Goal: Information Seeking & Learning: Learn about a topic

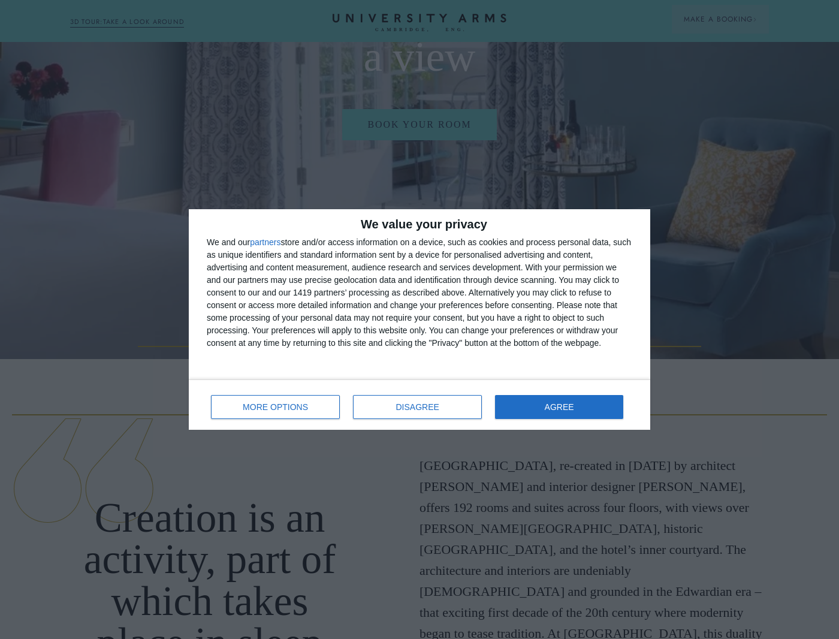
scroll to position [282, 0]
click at [397, 410] on span "DISAGREE" at bounding box center [417, 407] width 43 height 8
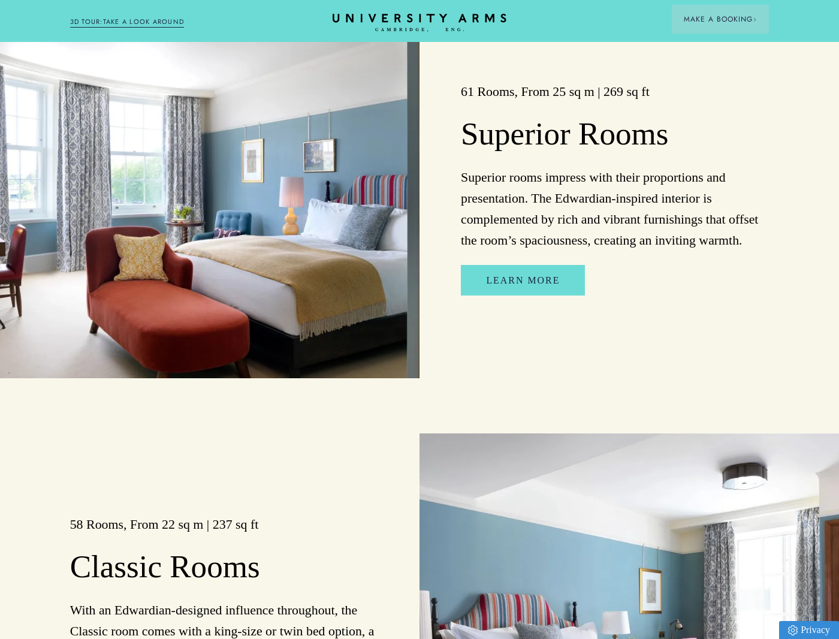
scroll to position [1432, 0]
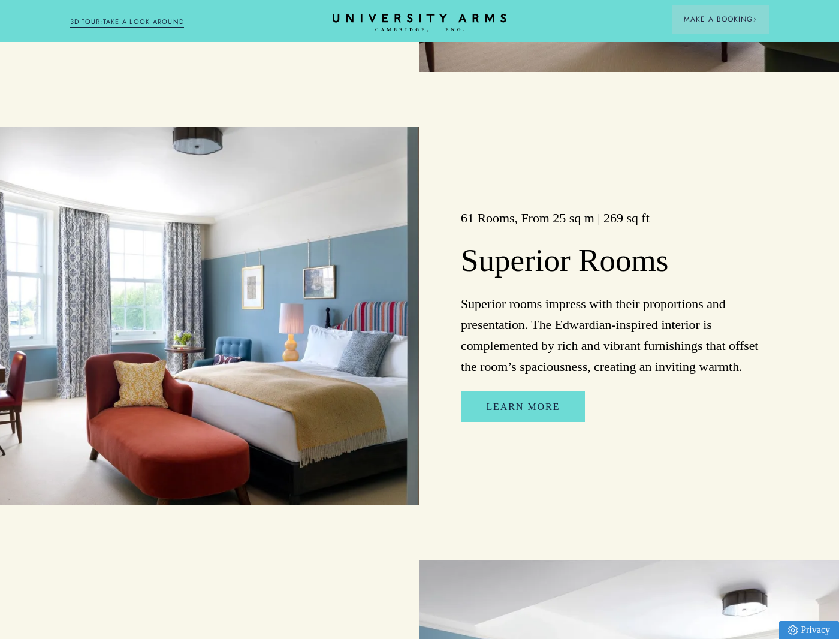
click at [511, 405] on link "Learn more" at bounding box center [523, 406] width 124 height 31
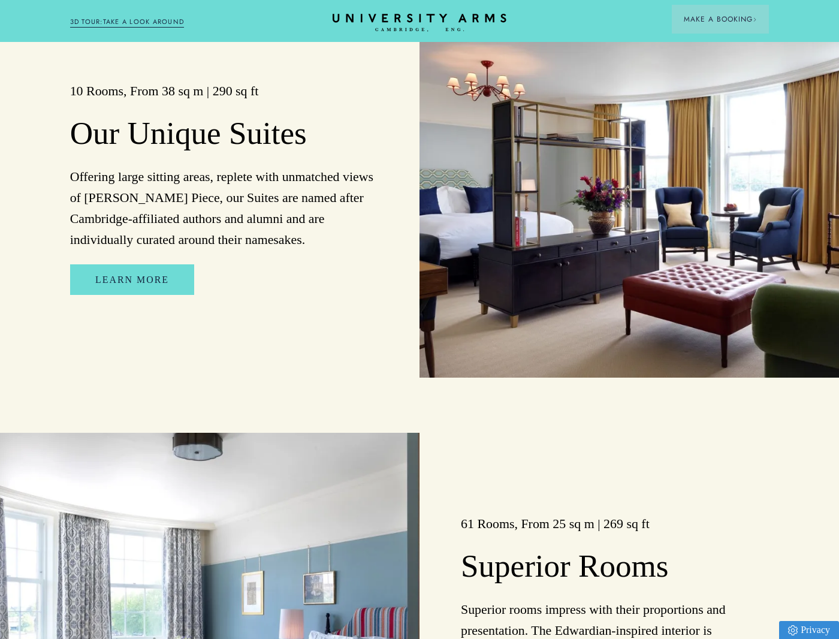
scroll to position [1014, 0]
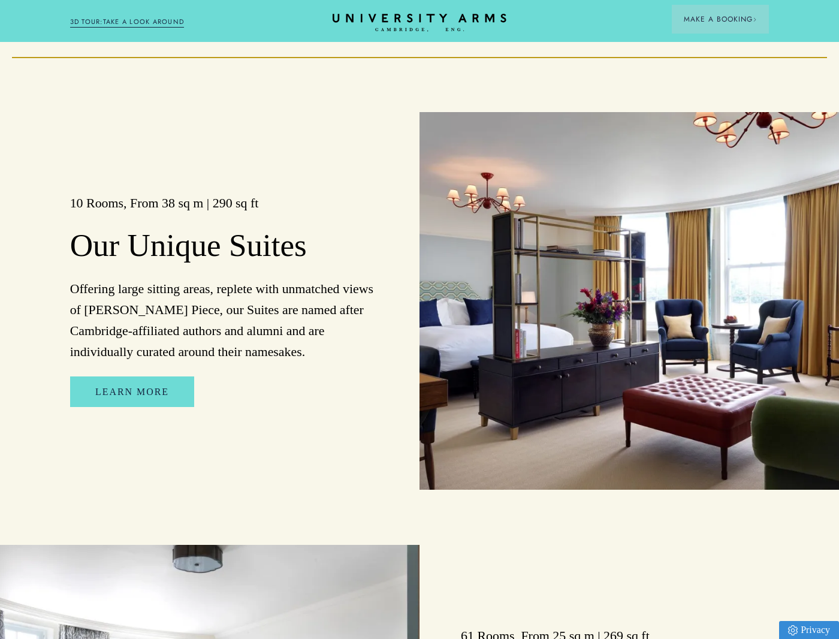
click at [122, 388] on link "Learn more" at bounding box center [132, 391] width 124 height 31
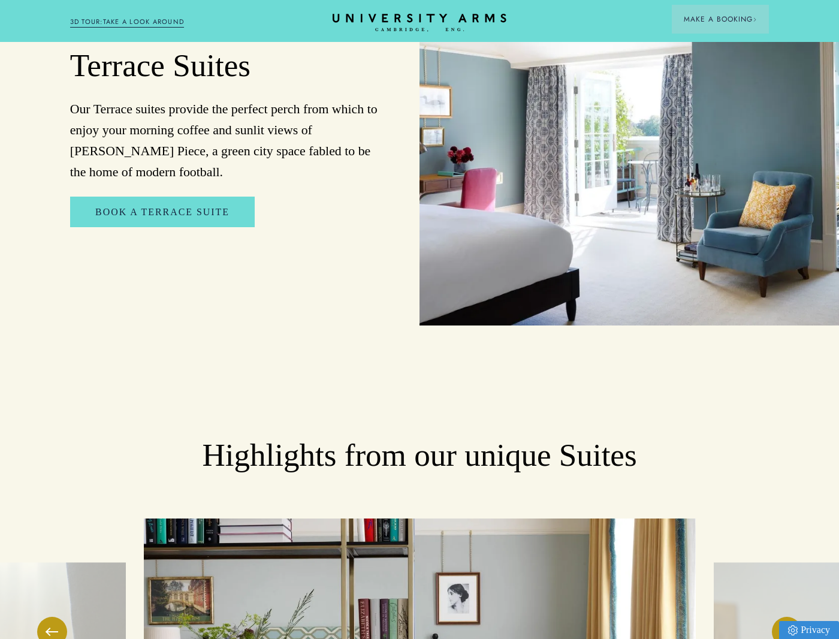
scroll to position [1611, 0]
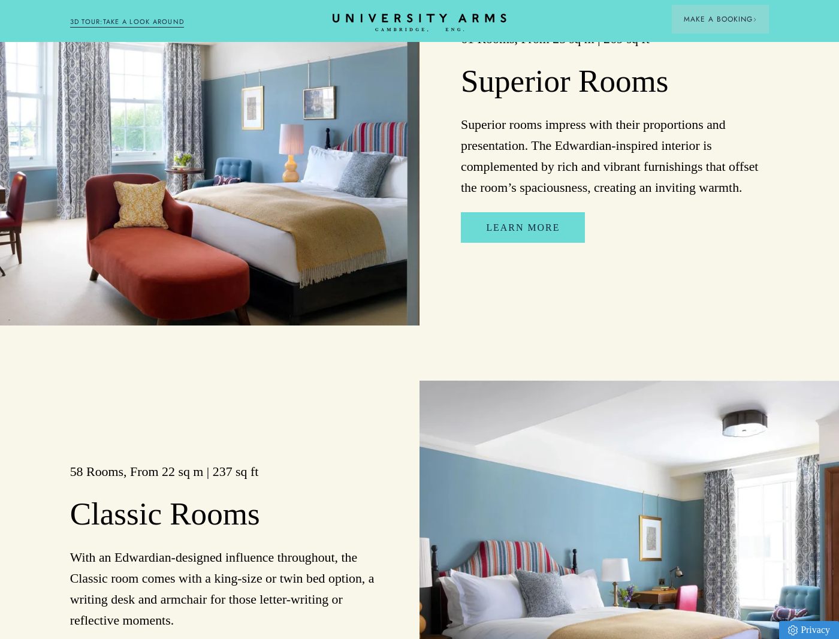
scroll to position [1014, 0]
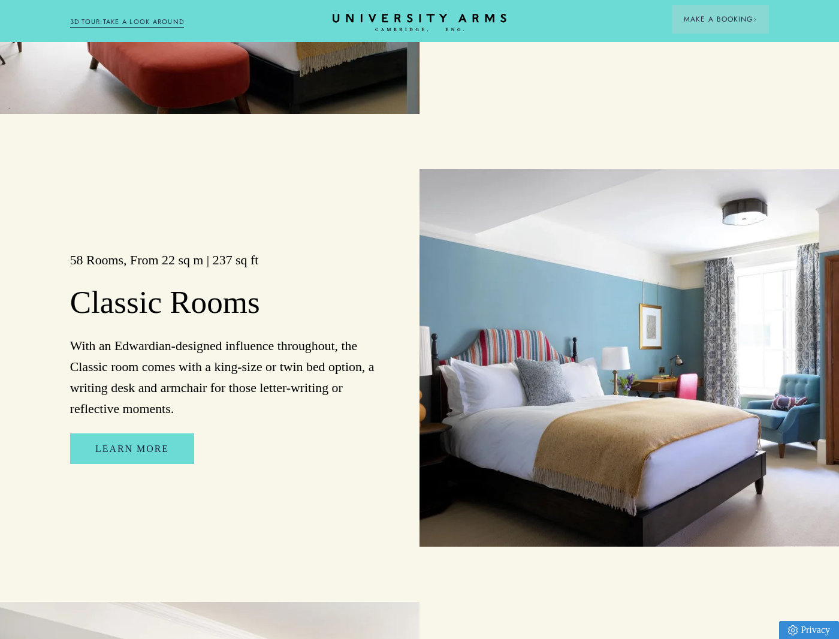
scroll to position [1825, 0]
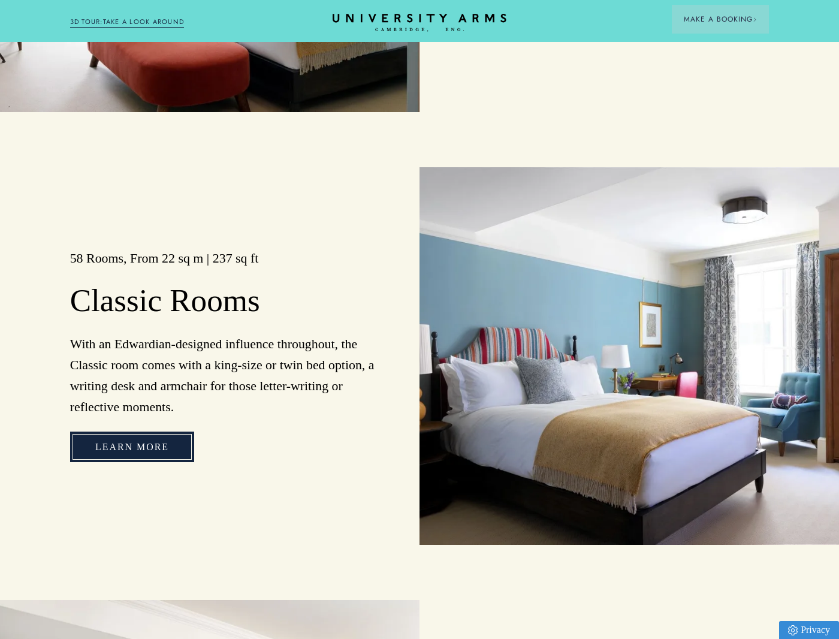
click at [133, 445] on link "Learn More" at bounding box center [132, 447] width 124 height 31
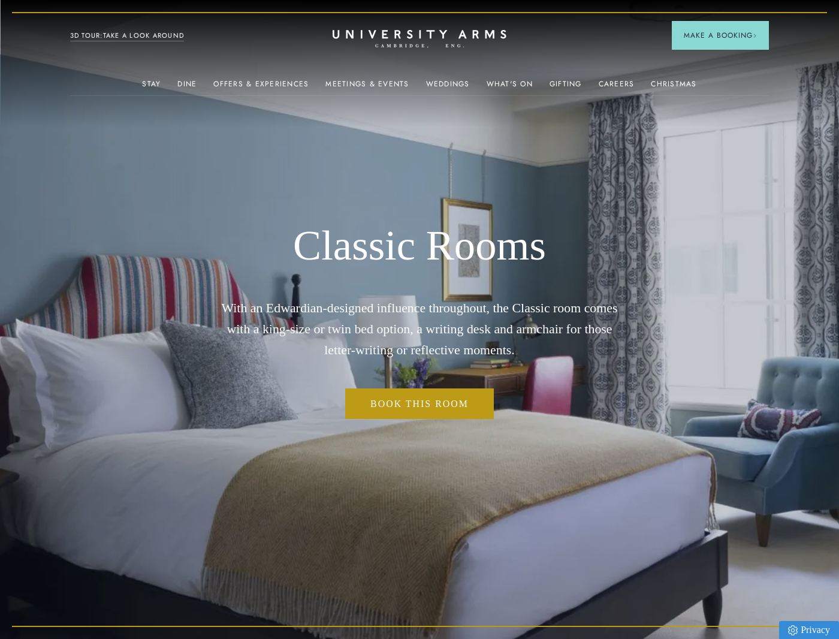
click at [128, 37] on link "3D TOUR:TAKE A LOOK AROUND" at bounding box center [127, 36] width 114 height 11
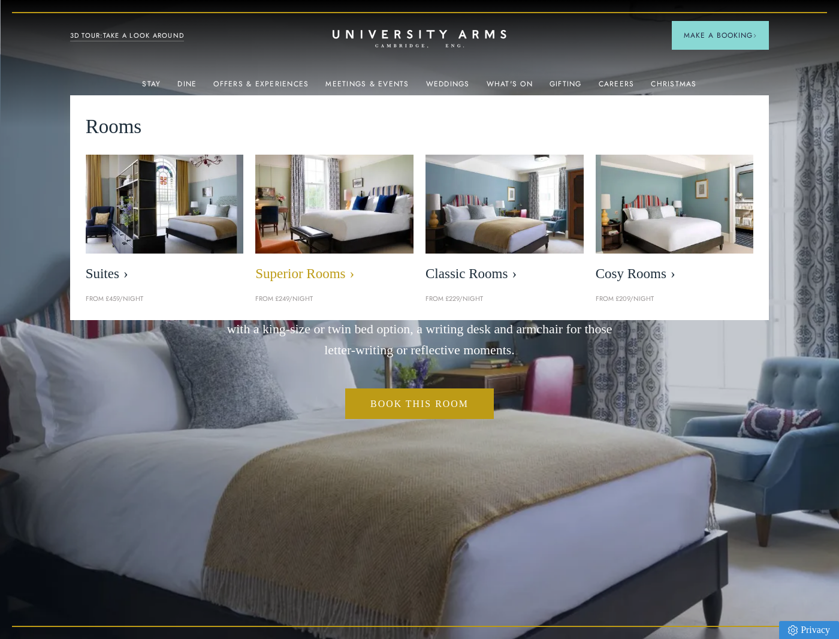
click at [334, 187] on img at bounding box center [335, 203] width 182 height 113
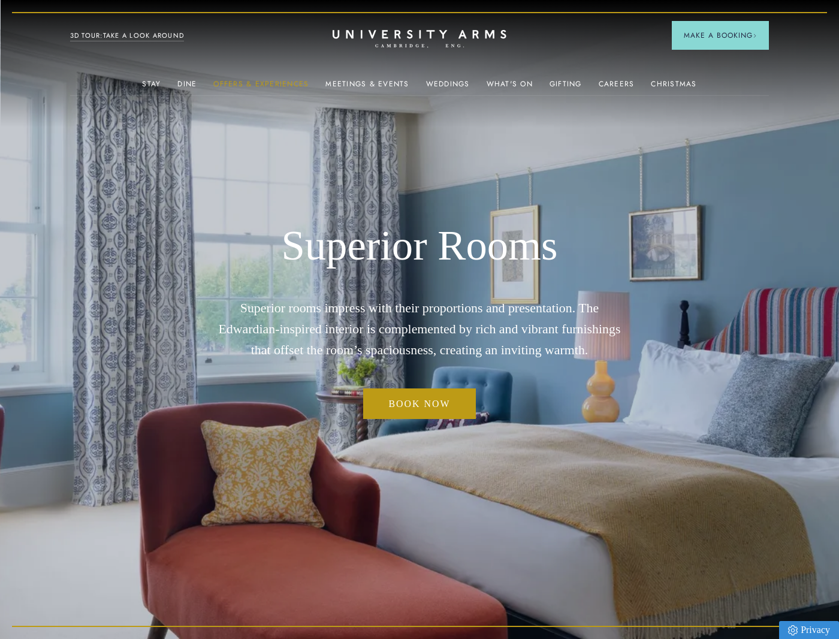
click at [263, 85] on link "Offers & Experiences" at bounding box center [260, 88] width 95 height 16
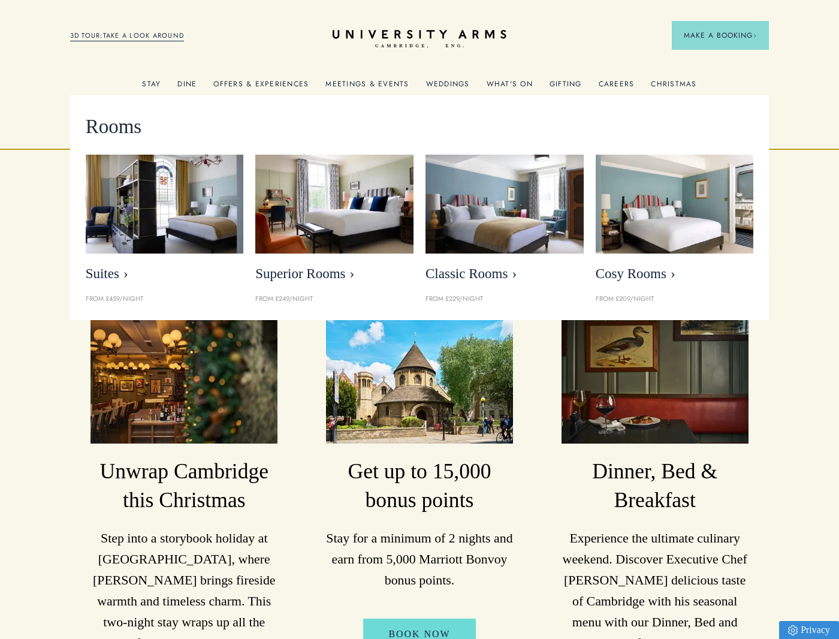
click at [153, 81] on link "Stay" at bounding box center [151, 88] width 19 height 16
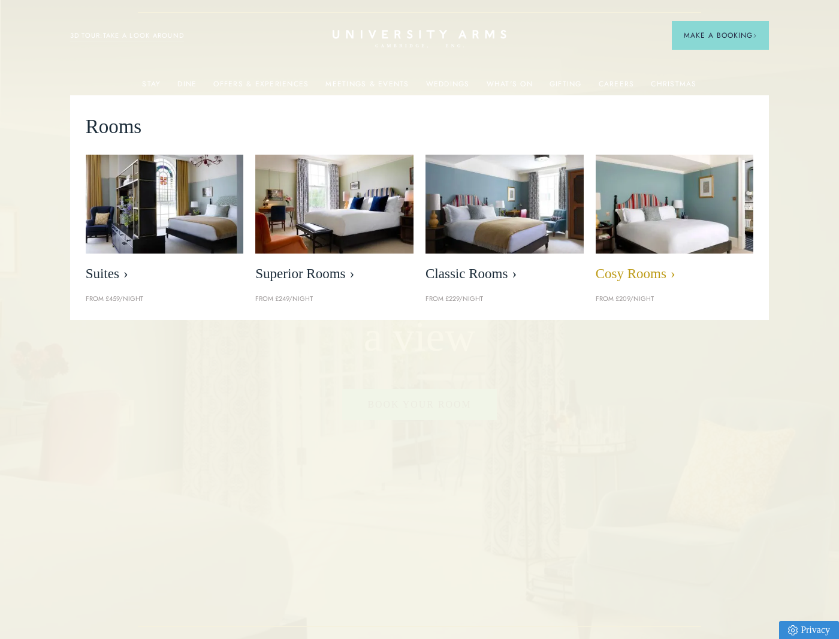
click at [641, 273] on span "Cosy Rooms" at bounding box center [675, 274] width 158 height 17
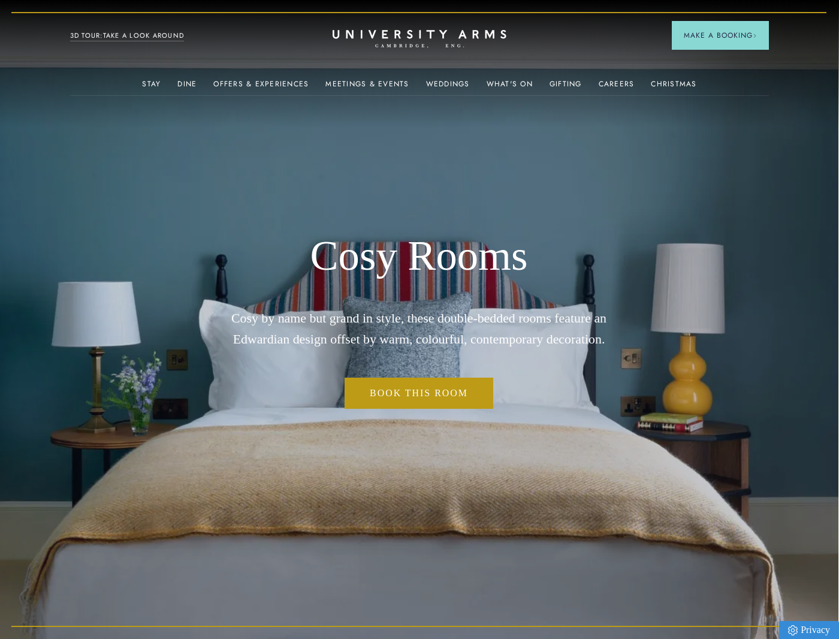
scroll to position [0, 1]
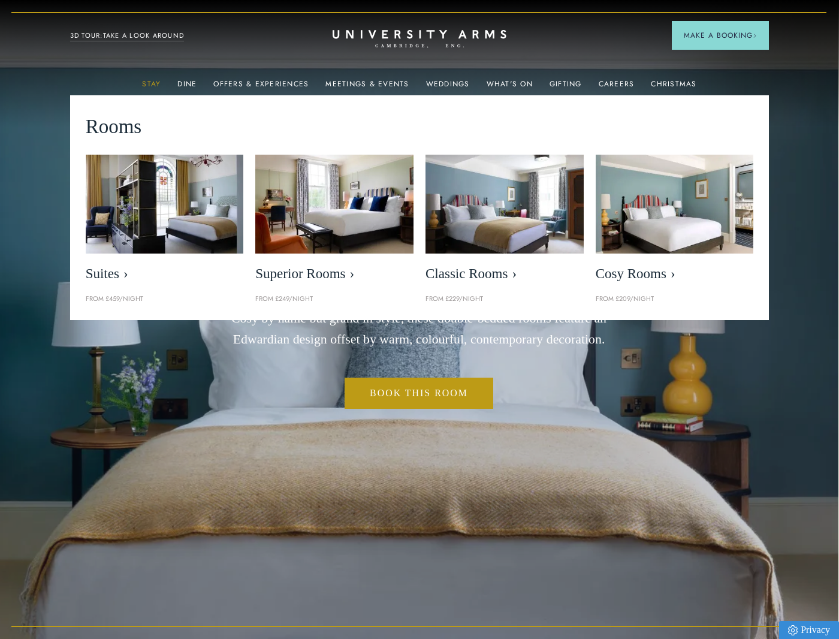
click at [156, 85] on link "Stay" at bounding box center [151, 88] width 19 height 16
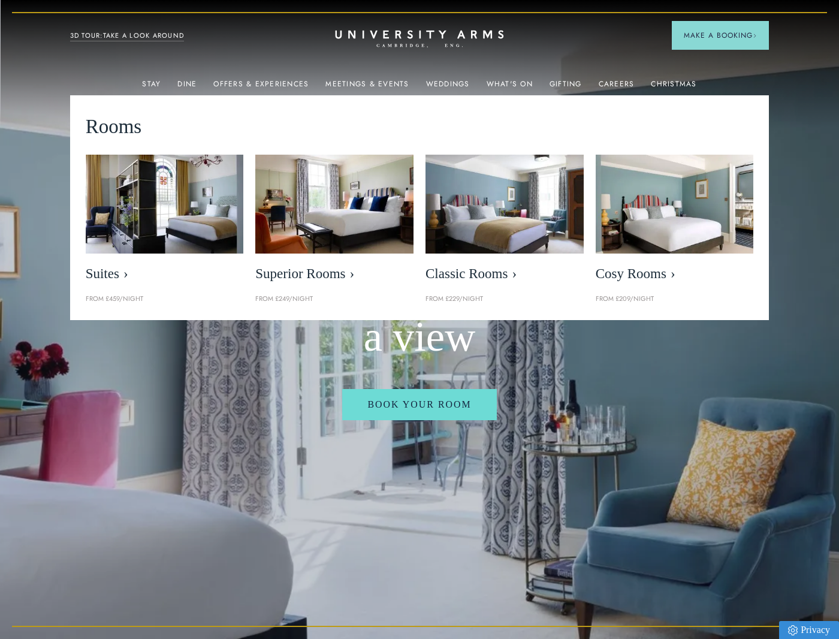
click at [397, 34] on icon at bounding box center [419, 34] width 168 height 8
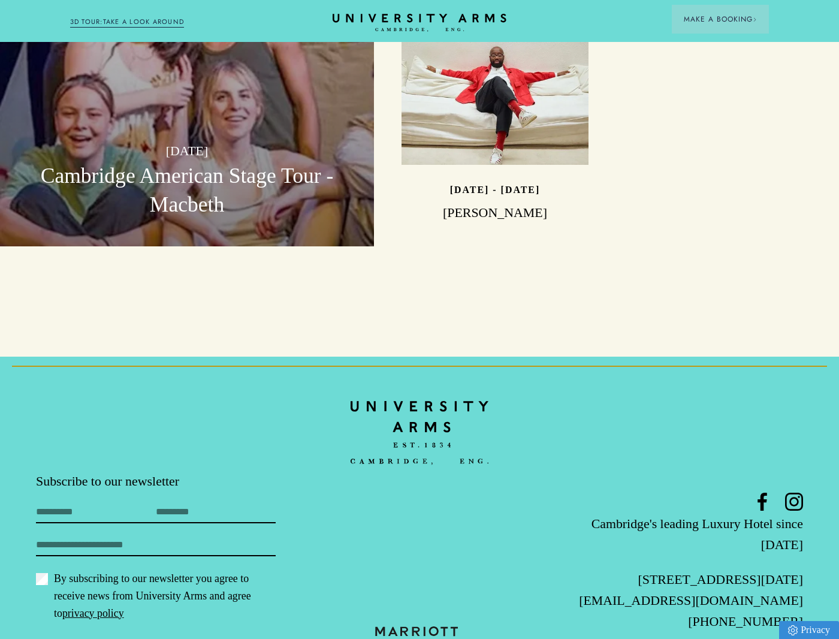
scroll to position [3521, 0]
click at [698, 594] on link "[EMAIL_ADDRESS][DOMAIN_NAME]" at bounding box center [691, 601] width 224 height 14
